Goal: Task Accomplishment & Management: Complete application form

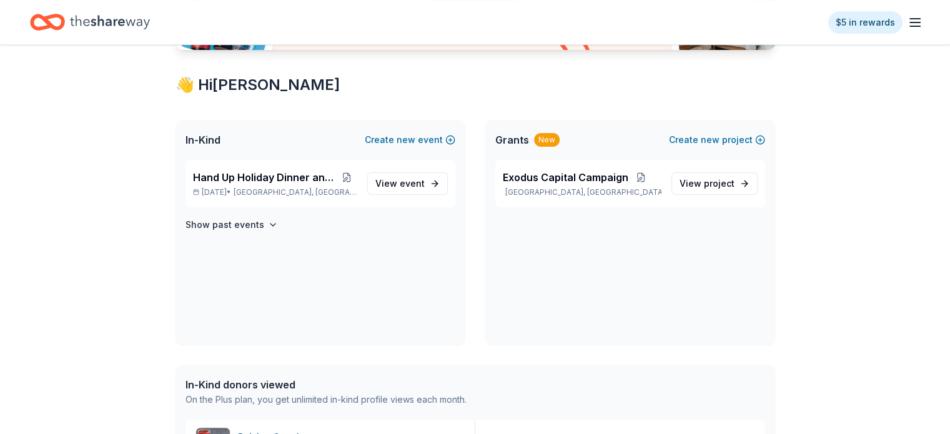
scroll to position [201, 0]
click at [412, 176] on span "View event" at bounding box center [399, 183] width 49 height 15
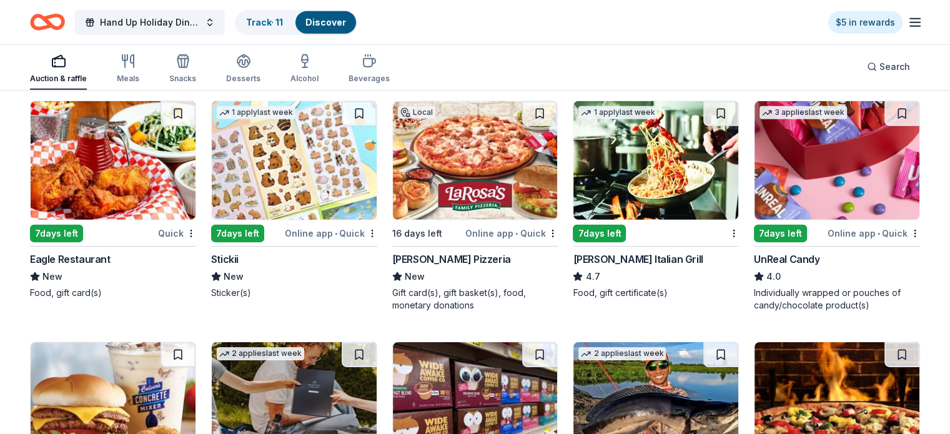
scroll to position [3925, 0]
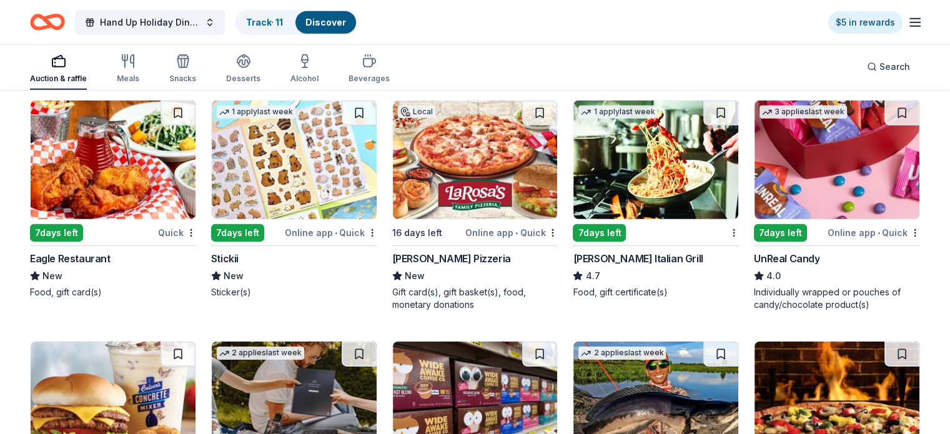
click at [646, 209] on img at bounding box center [655, 160] width 165 height 119
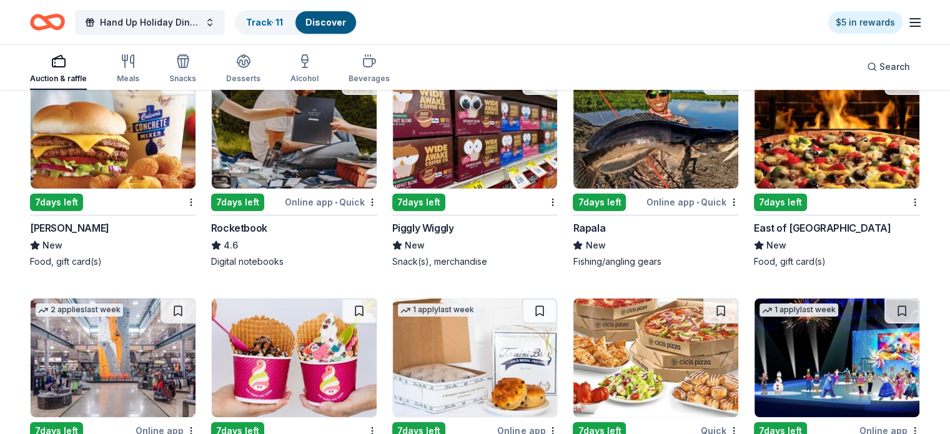
scroll to position [4195, 0]
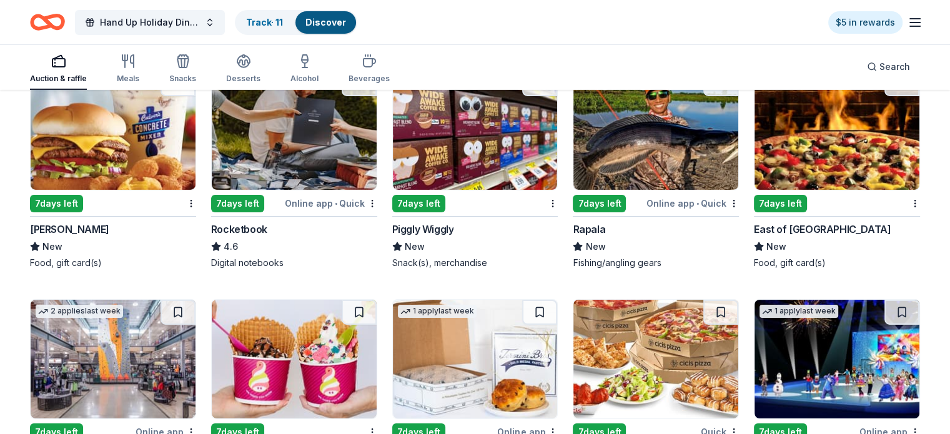
click at [143, 169] on img at bounding box center [113, 130] width 165 height 119
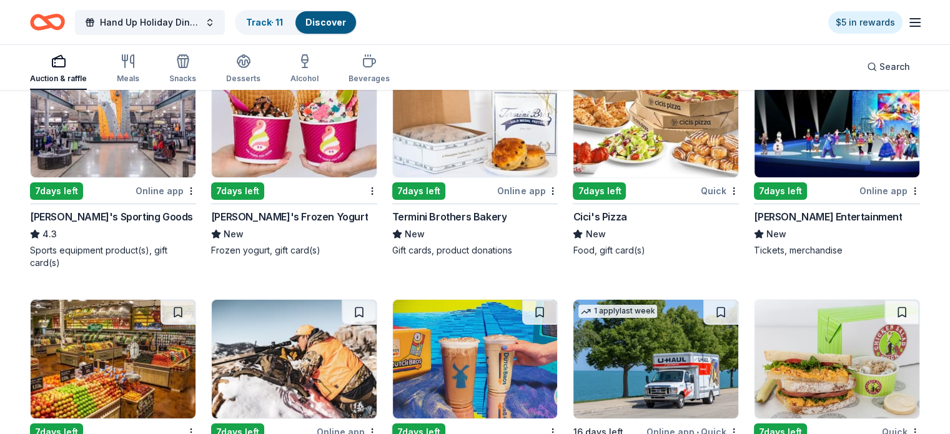
scroll to position [4436, 0]
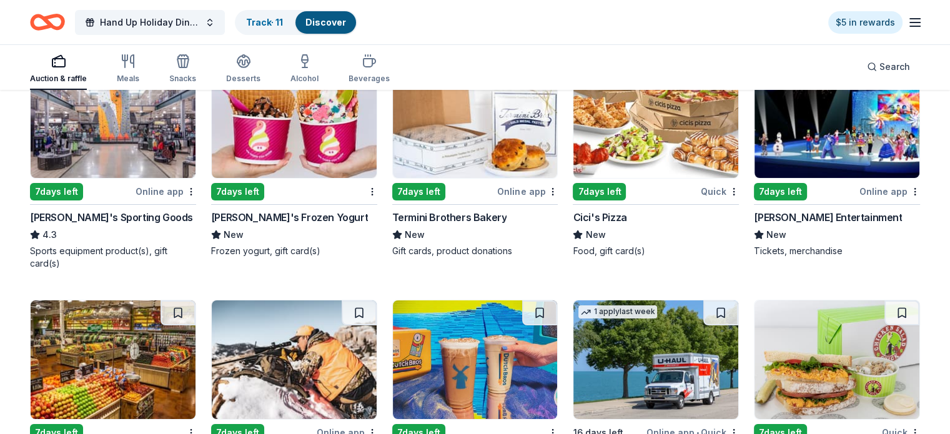
click at [145, 156] on img at bounding box center [113, 118] width 165 height 119
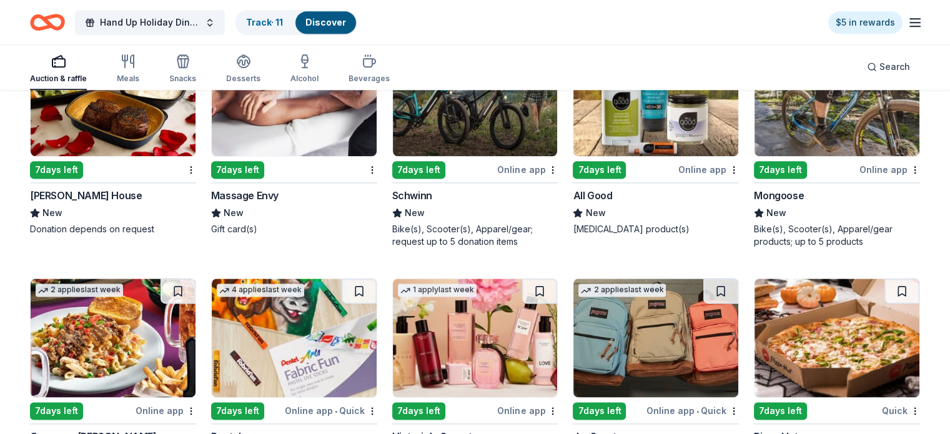
scroll to position [6362, 0]
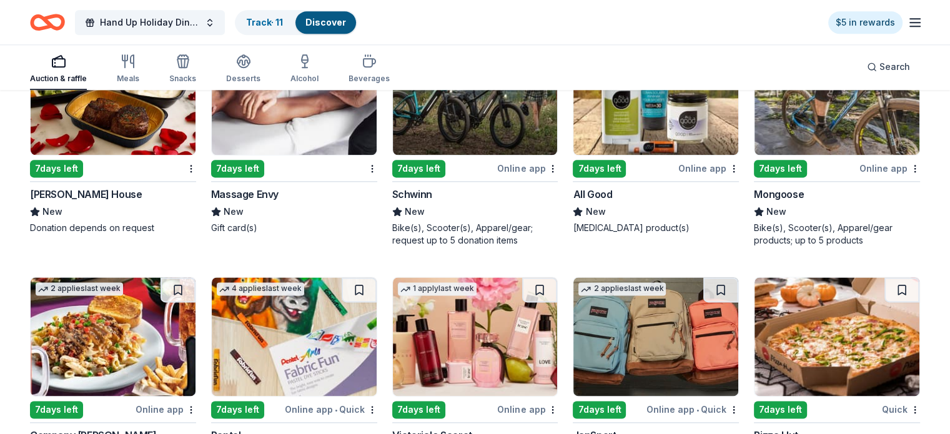
click at [122, 147] on img at bounding box center [113, 95] width 165 height 119
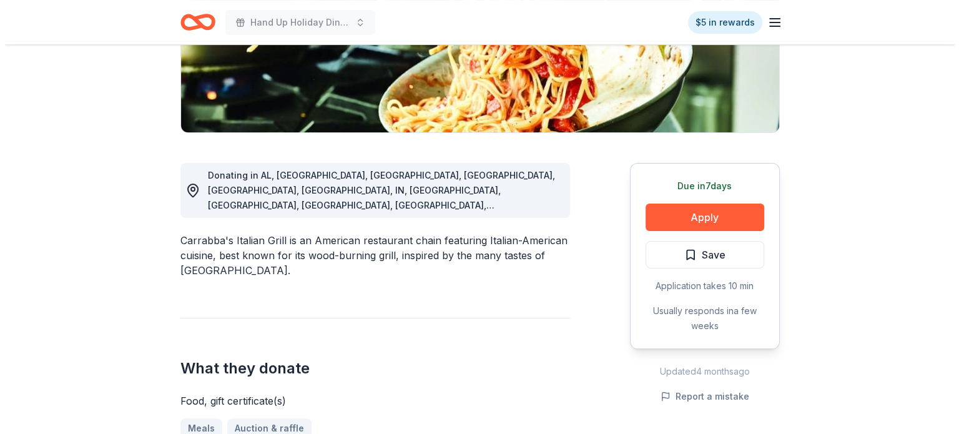
scroll to position [247, 0]
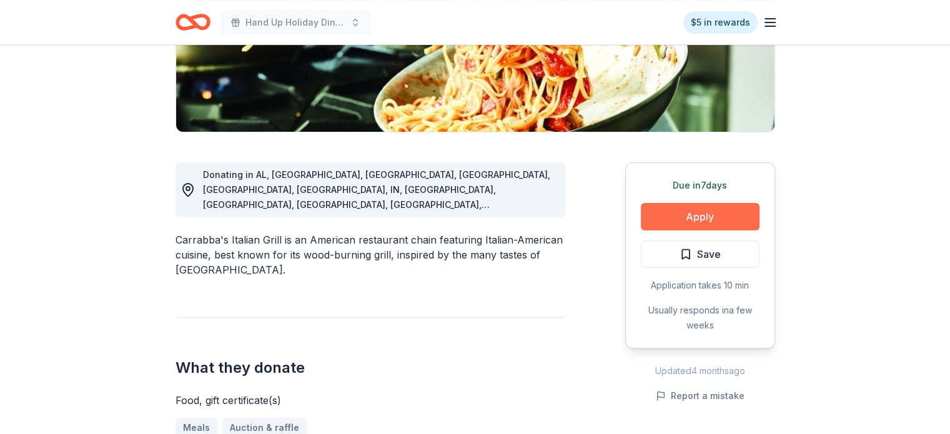
click at [706, 217] on button "Apply" at bounding box center [700, 216] width 119 height 27
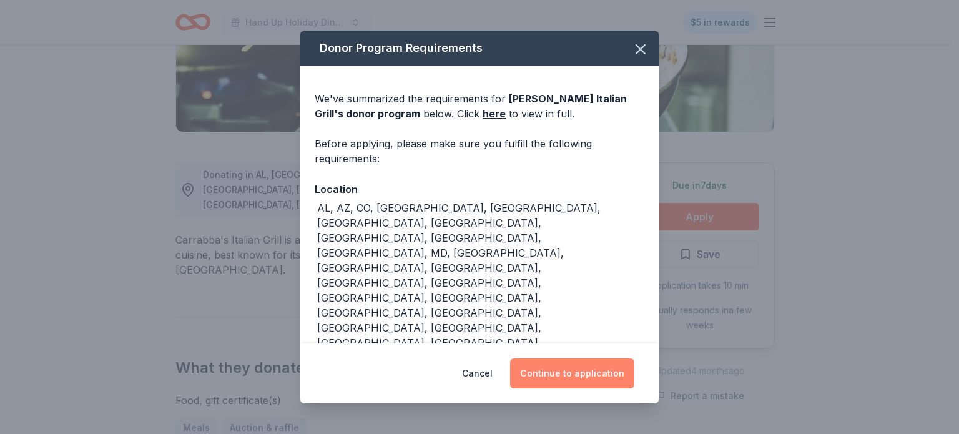
click at [594, 360] on button "Continue to application" at bounding box center [572, 373] width 124 height 30
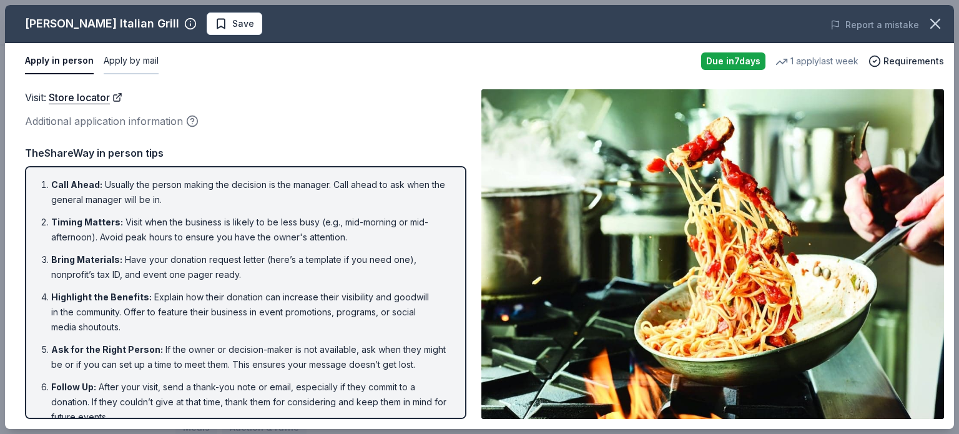
click at [135, 59] on button "Apply by mail" at bounding box center [131, 61] width 55 height 26
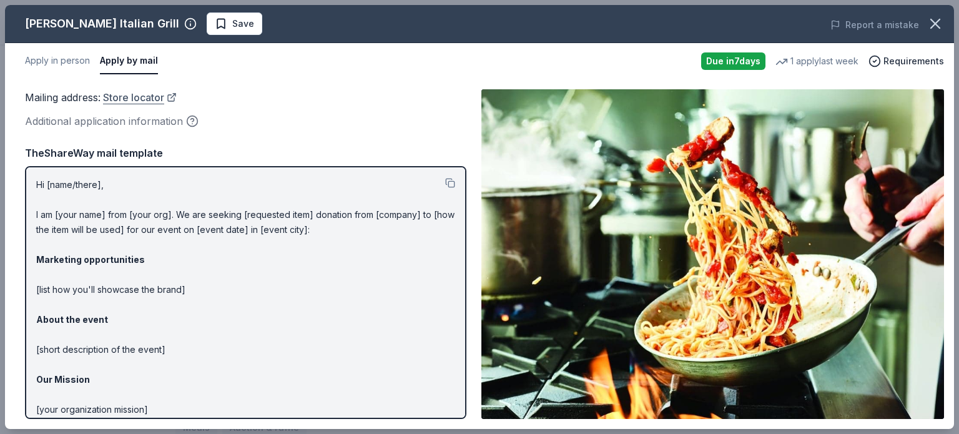
click at [139, 99] on link "Store locator" at bounding box center [140, 97] width 74 height 16
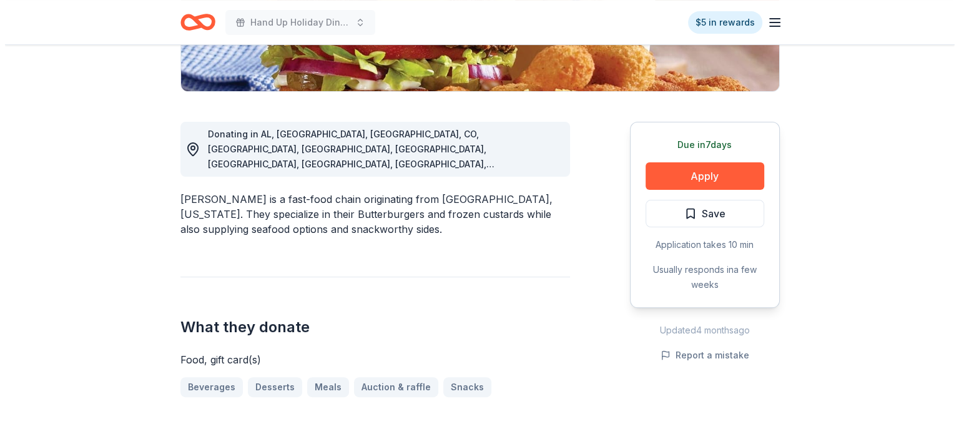
scroll to position [295, 0]
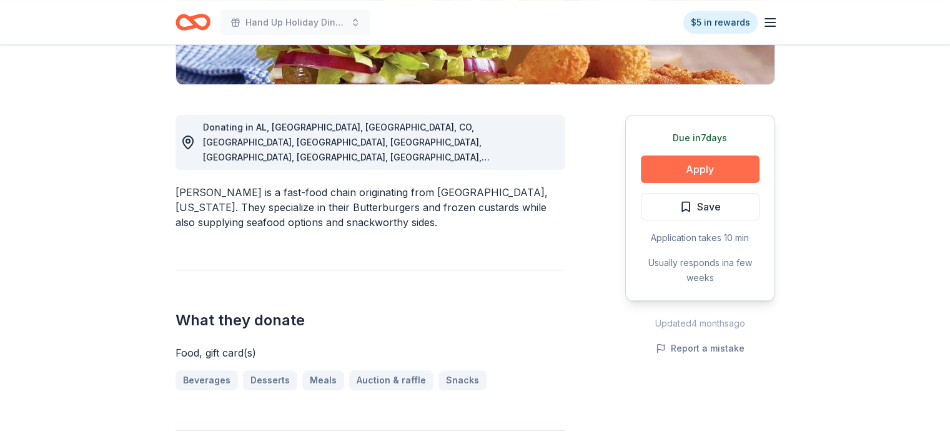
click at [685, 172] on button "Apply" at bounding box center [700, 169] width 119 height 27
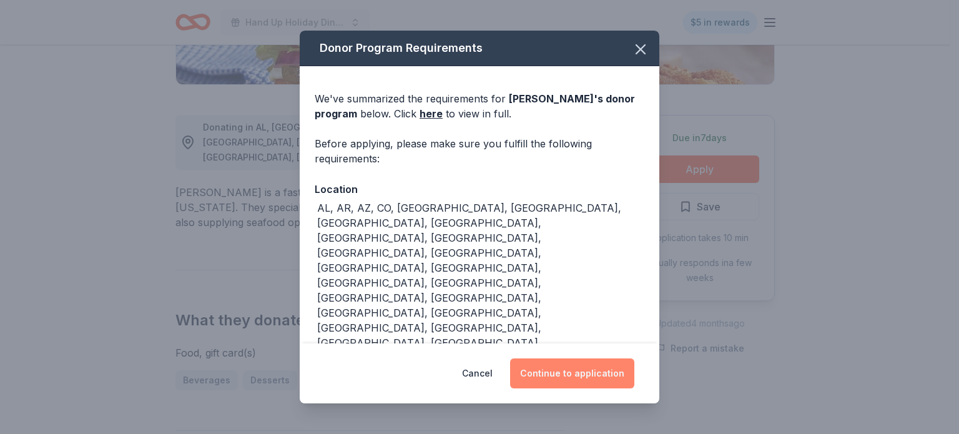
click at [575, 372] on button "Continue to application" at bounding box center [572, 373] width 124 height 30
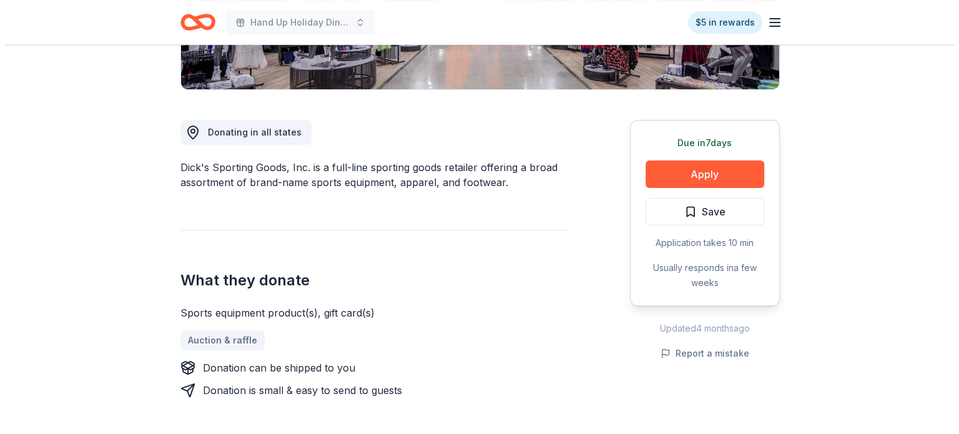
scroll to position [295, 0]
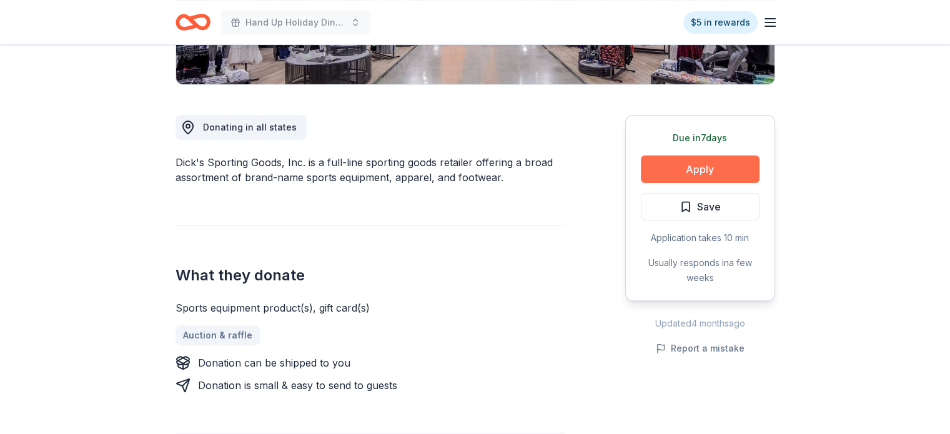
click at [725, 176] on button "Apply" at bounding box center [700, 169] width 119 height 27
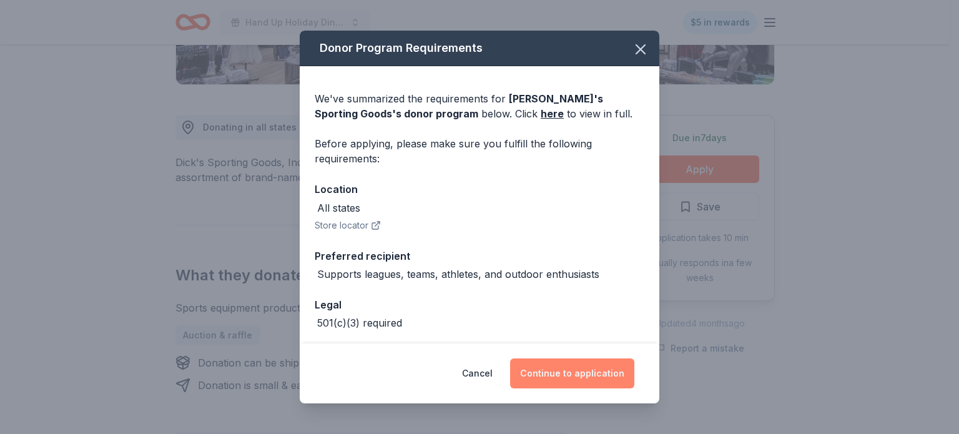
click at [604, 367] on button "Continue to application" at bounding box center [572, 373] width 124 height 30
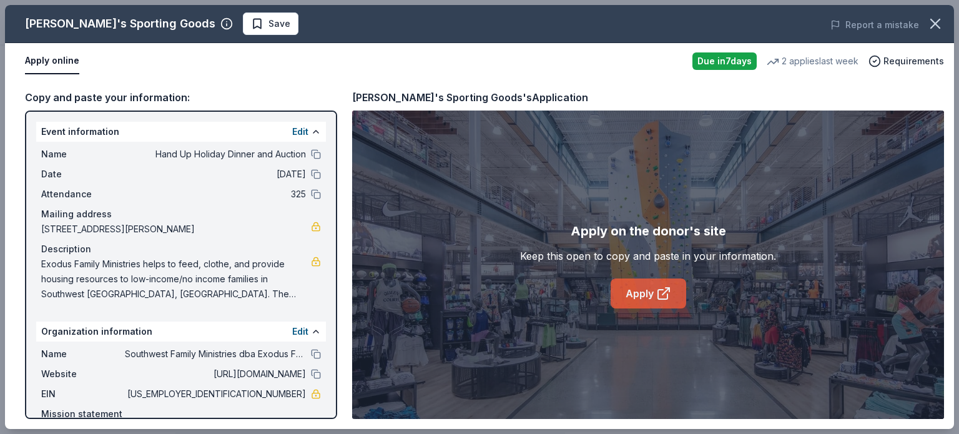
click at [652, 299] on link "Apply" at bounding box center [649, 294] width 76 height 30
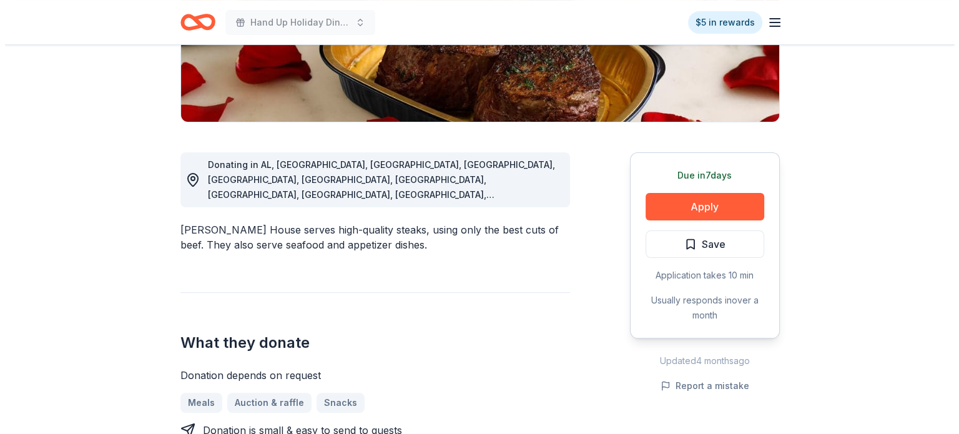
scroll to position [259, 0]
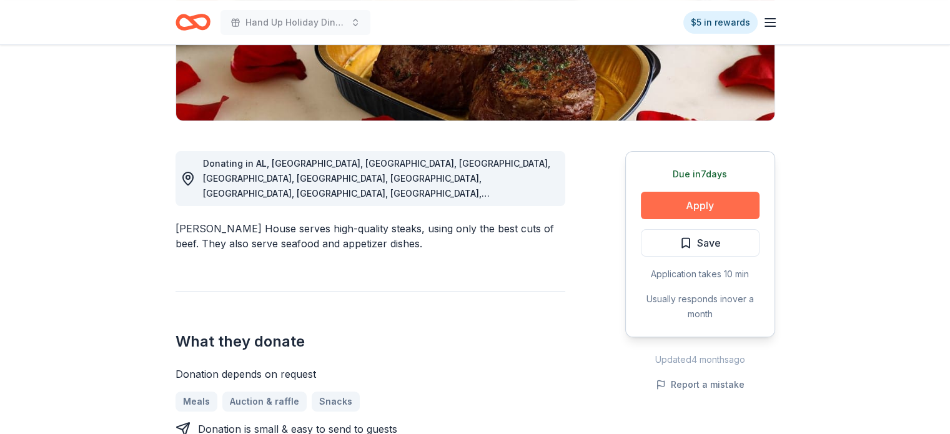
click at [691, 207] on button "Apply" at bounding box center [700, 205] width 119 height 27
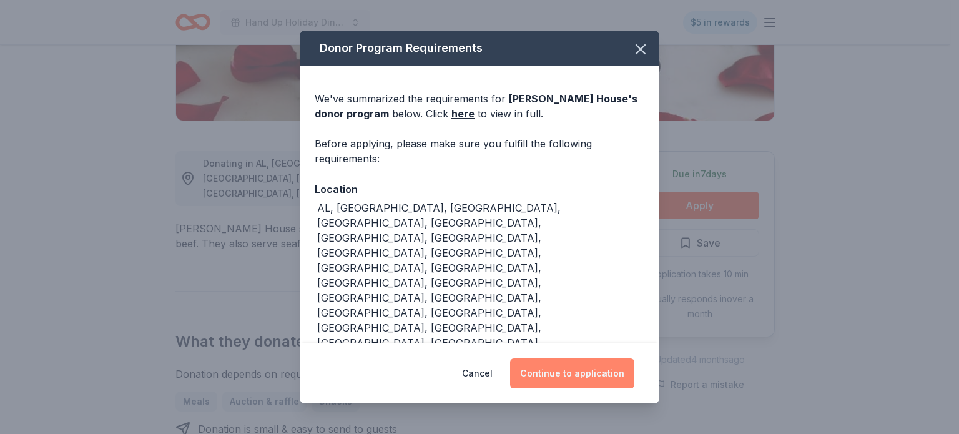
click at [585, 360] on button "Continue to application" at bounding box center [572, 373] width 124 height 30
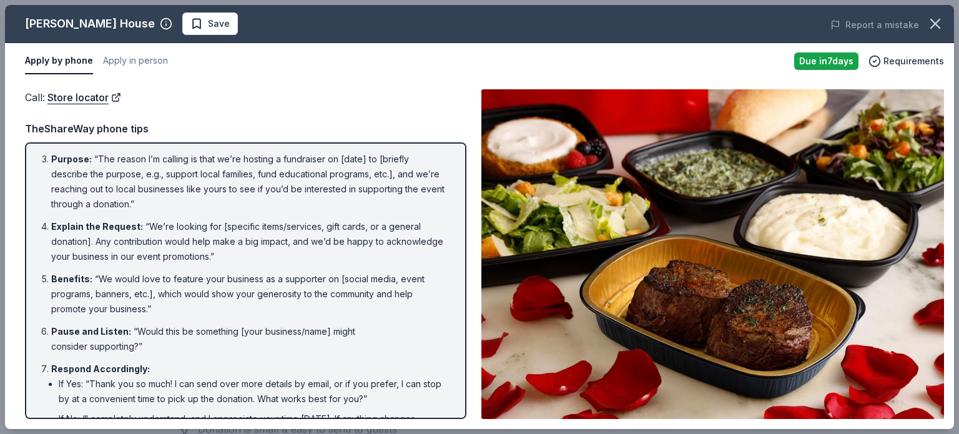
scroll to position [0, 0]
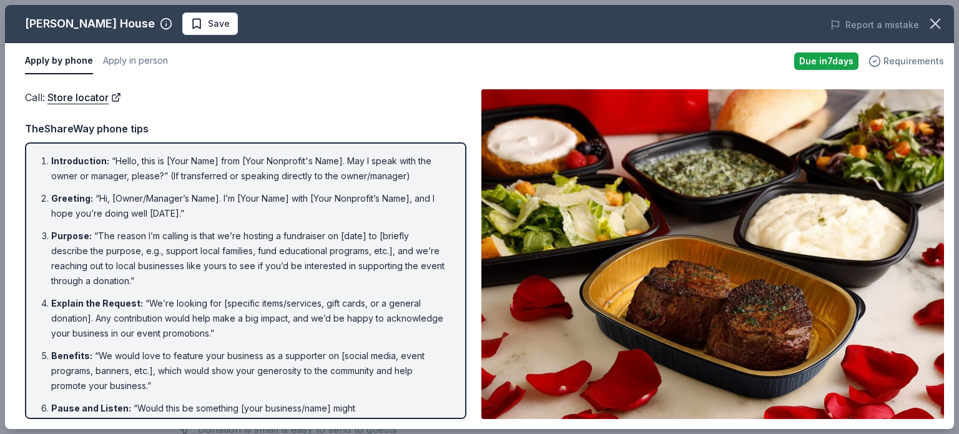
click at [913, 58] on span "Requirements" at bounding box center [914, 61] width 61 height 15
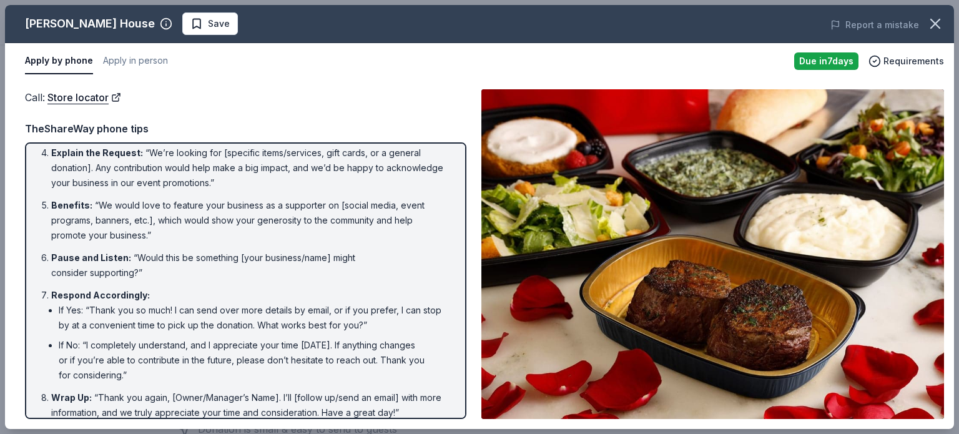
scroll to position [162, 0]
